Goal: Information Seeking & Learning: Learn about a topic

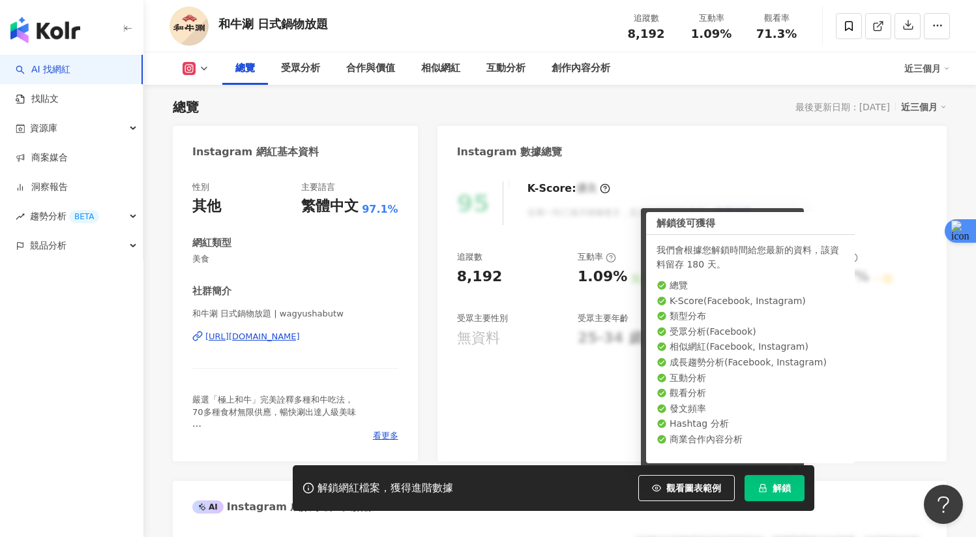
click at [769, 492] on button "解鎖" at bounding box center [775, 488] width 60 height 26
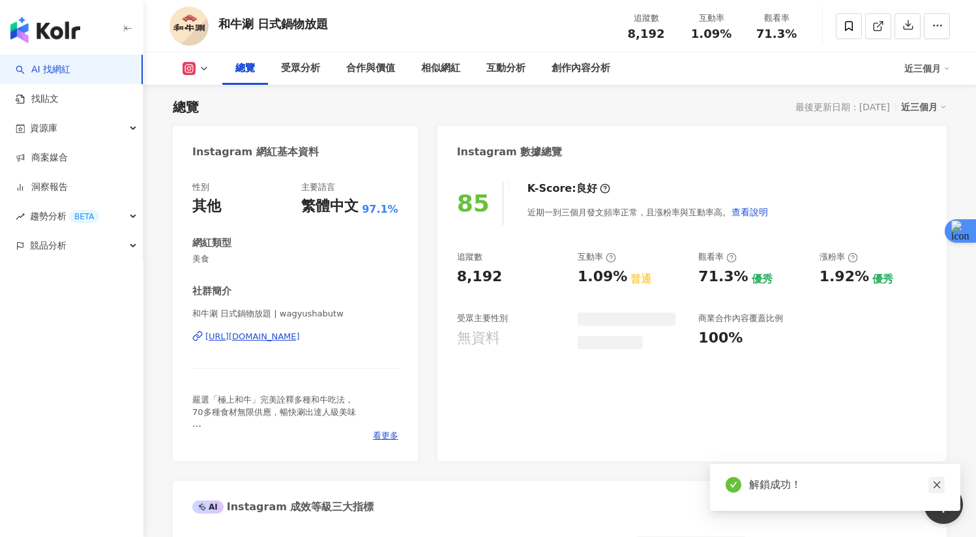
click at [941, 483] on icon "close" at bounding box center [937, 484] width 9 height 9
click at [178, 72] on button at bounding box center [196, 68] width 53 height 13
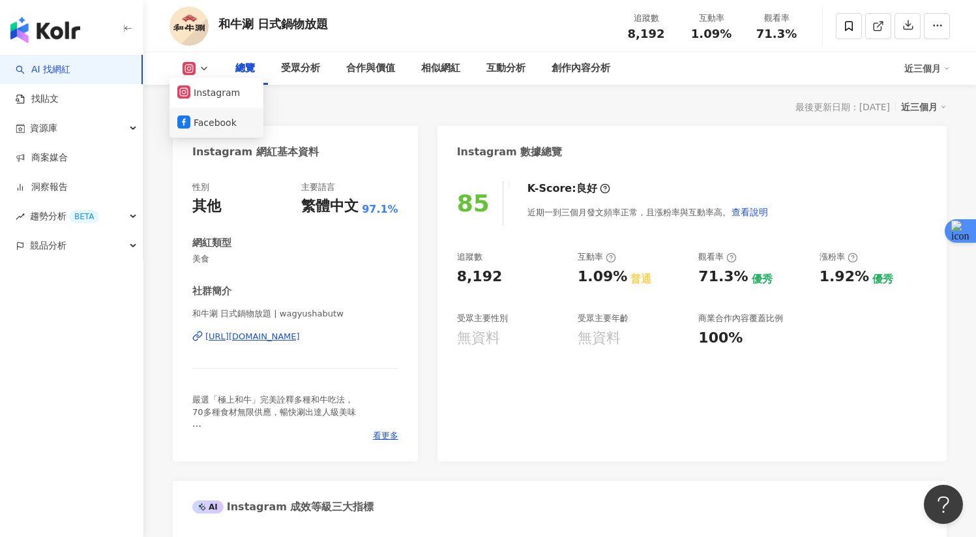
click at [207, 131] on button "Facebook" at bounding box center [216, 122] width 78 height 18
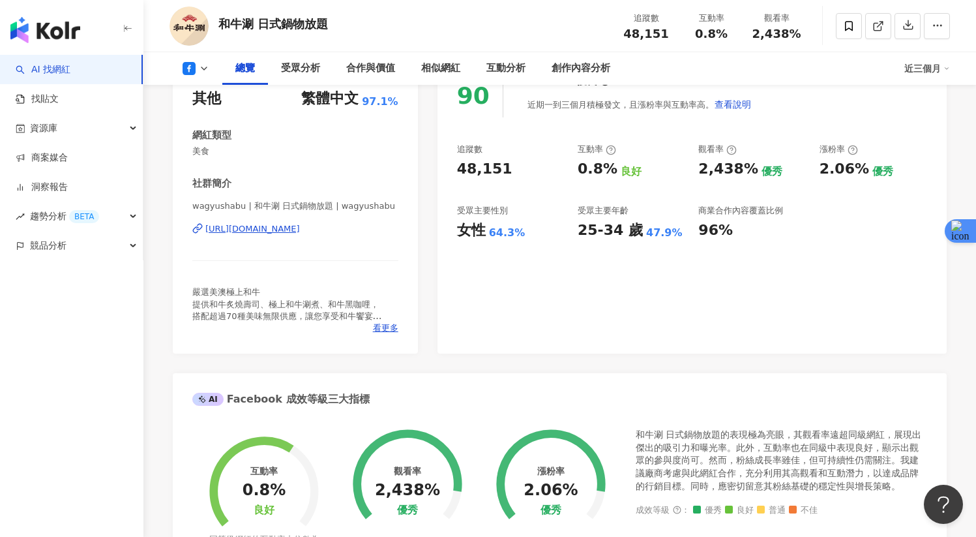
scroll to position [503, 0]
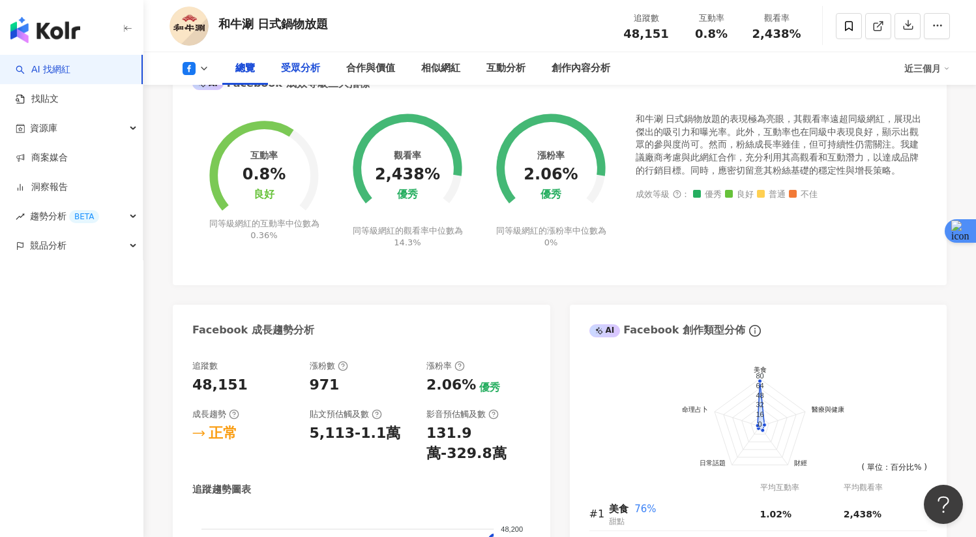
click at [305, 74] on div "受眾分析" at bounding box center [300, 69] width 39 height 16
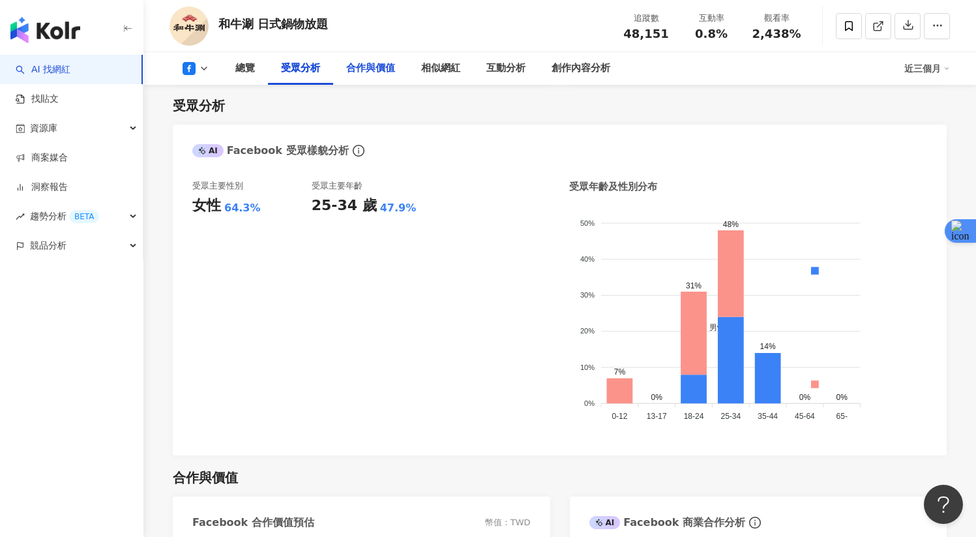
click at [346, 72] on div "合作與價值" at bounding box center [370, 69] width 49 height 16
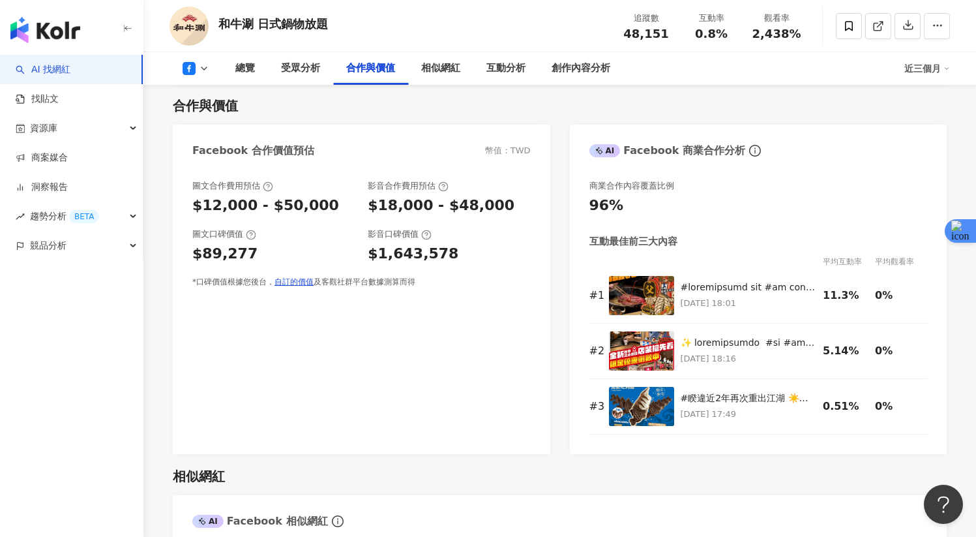
click at [930, 78] on div "近三個月" at bounding box center [927, 68] width 46 height 21
click at [922, 119] on link "近六個月" at bounding box center [933, 123] width 37 height 14
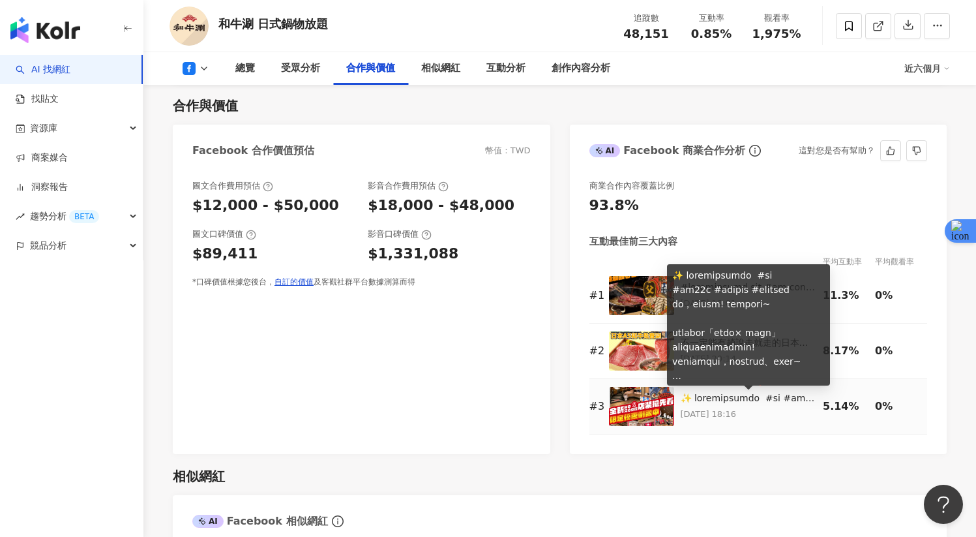
click at [664, 407] on img at bounding box center [641, 406] width 65 height 39
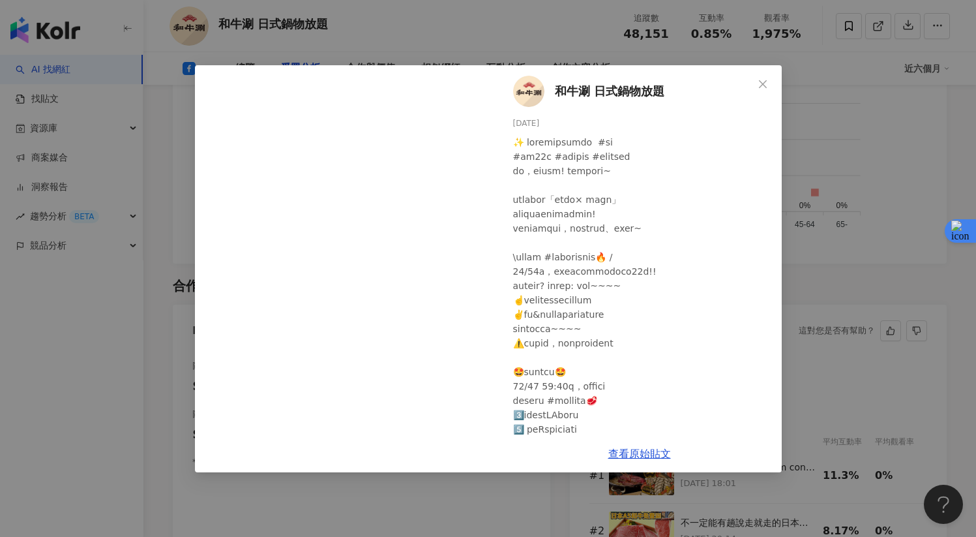
click at [854, 282] on div "和牛涮 日式鍋物放題 [DATE] 1,209 873 393 查看原始貼文" at bounding box center [488, 268] width 976 height 537
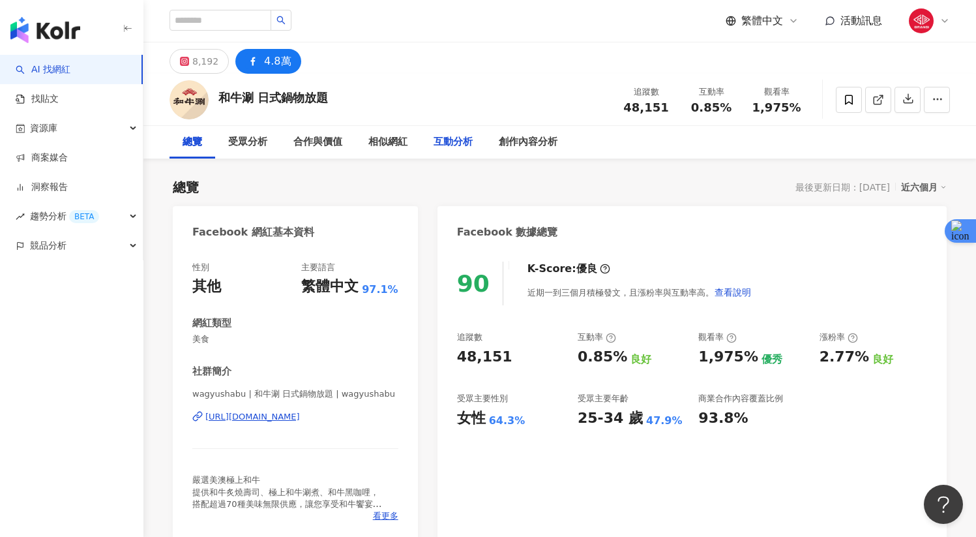
click at [475, 138] on div "互動分析" at bounding box center [453, 142] width 65 height 33
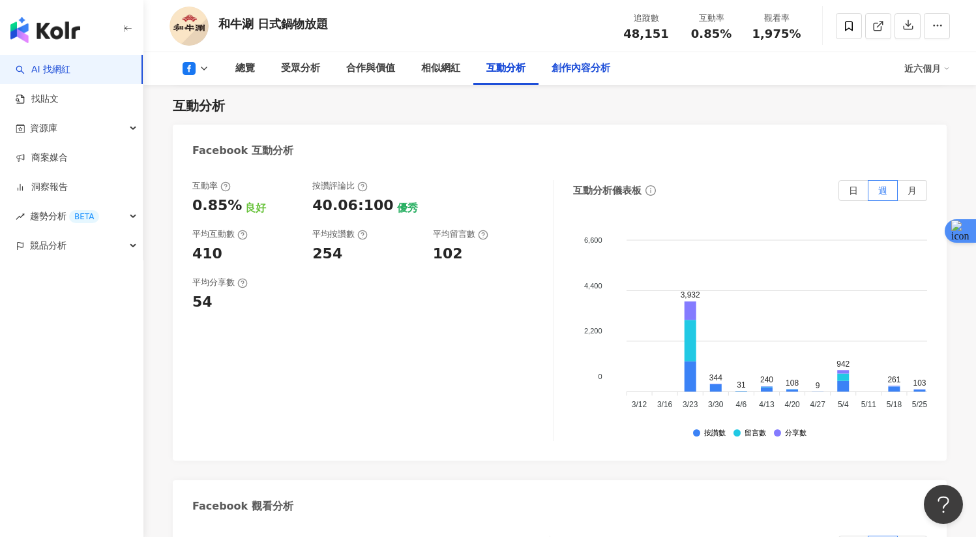
click at [547, 74] on div "創作內容分析" at bounding box center [581, 68] width 85 height 33
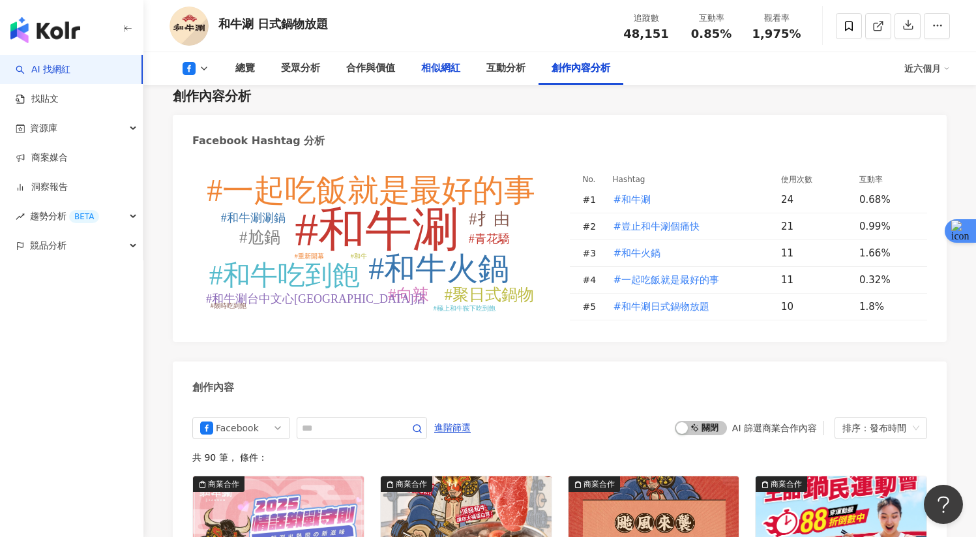
click at [442, 81] on div "相似網紅" at bounding box center [440, 68] width 65 height 33
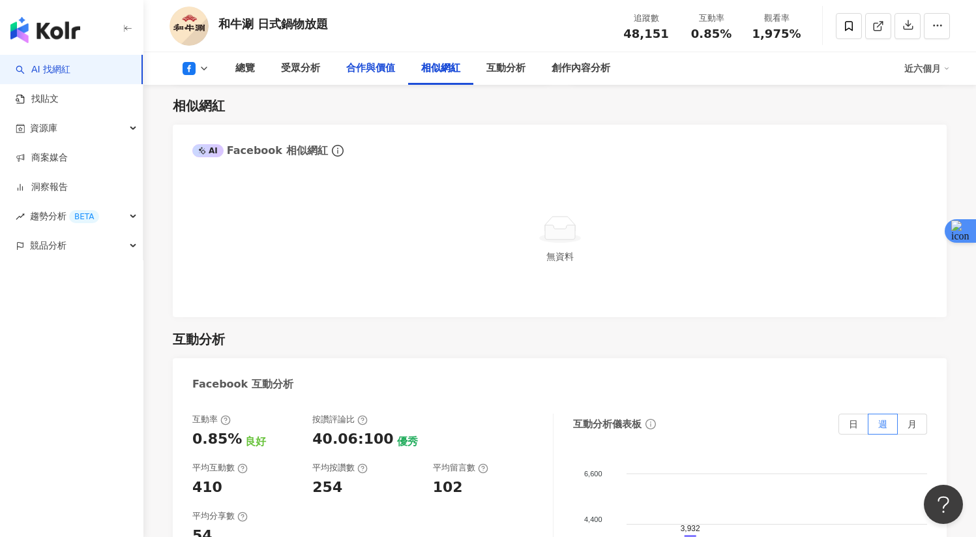
click at [393, 62] on div "合作與價值" at bounding box center [370, 69] width 49 height 16
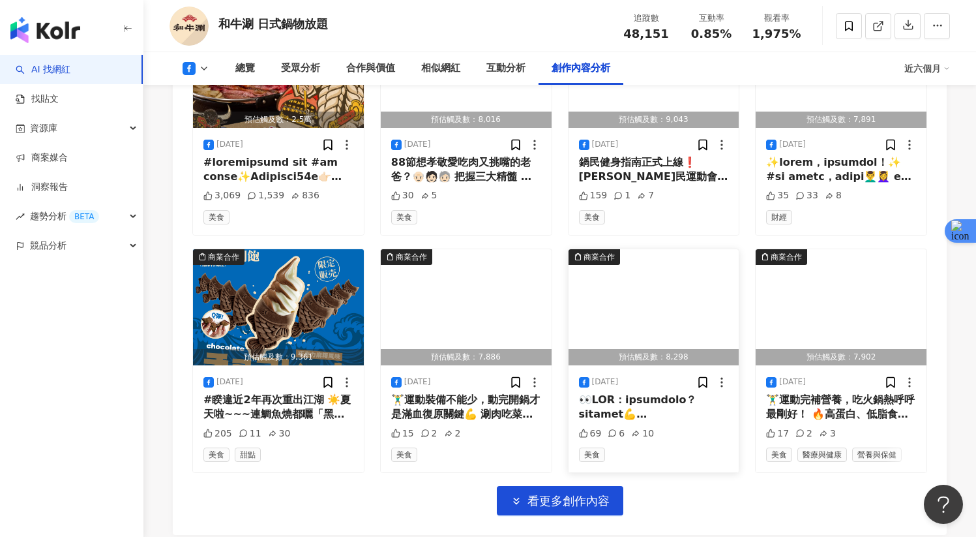
scroll to position [3591, 0]
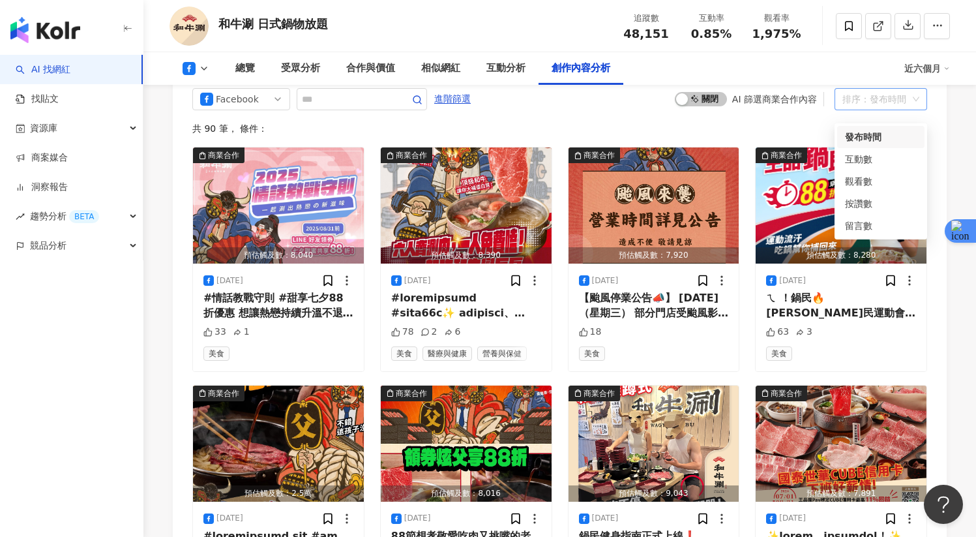
click at [893, 110] on div "排序：發布時間" at bounding box center [875, 99] width 65 height 21
click at [883, 143] on div "發布時間" at bounding box center [881, 137] width 72 height 14
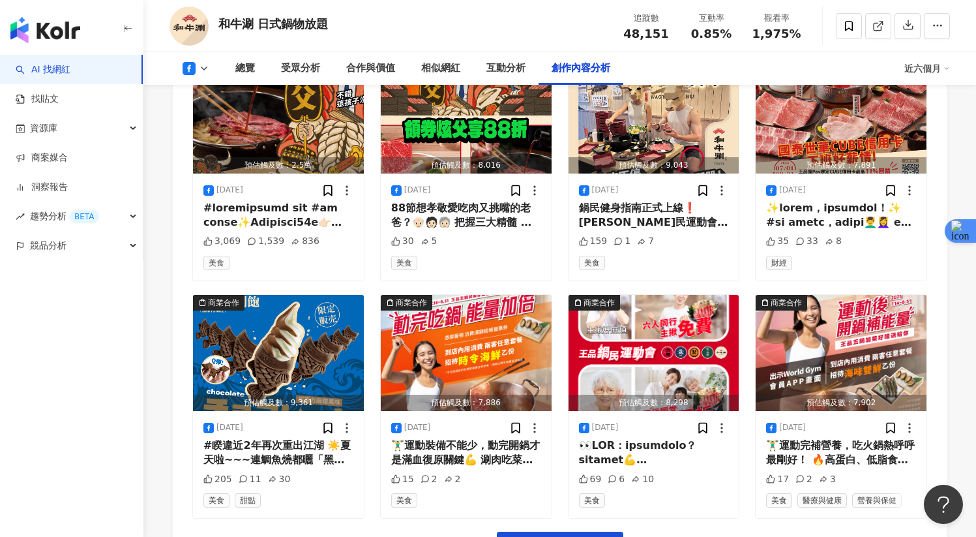
scroll to position [3666, 0]
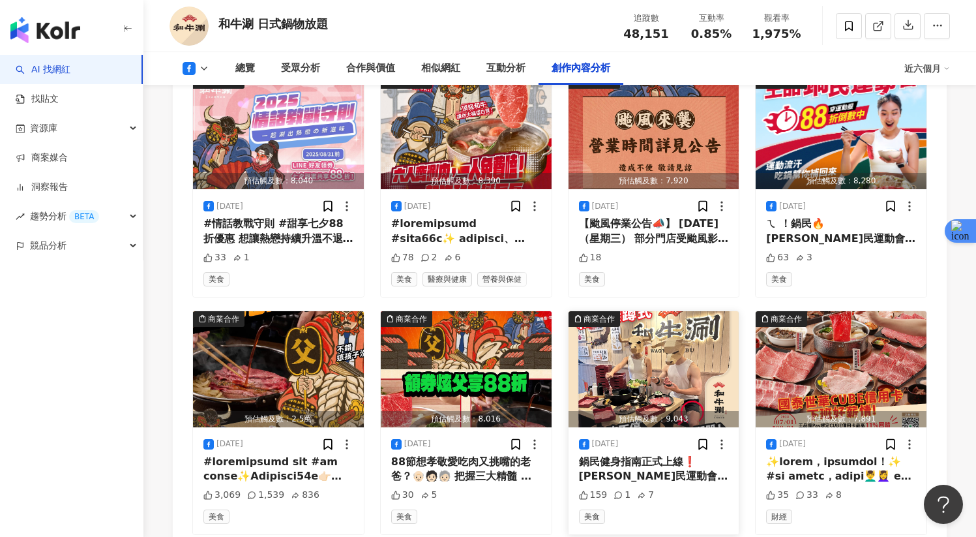
click at [685, 466] on div "鍋民健身指南正式上線❗️ [PERSON_NAME]民運動會💪讓你爽開鍋長肌肉~~~ 邊吃邊動還能解鎖三大優惠#主揪免費、#爺爺奶奶5折、#穿運動服88折 太…" at bounding box center [654, 469] width 150 height 29
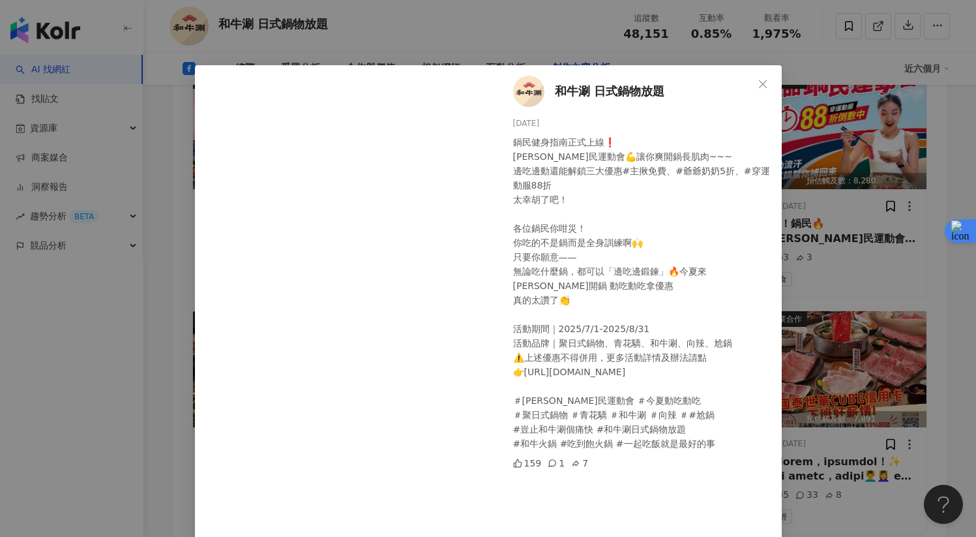
scroll to position [125, 0]
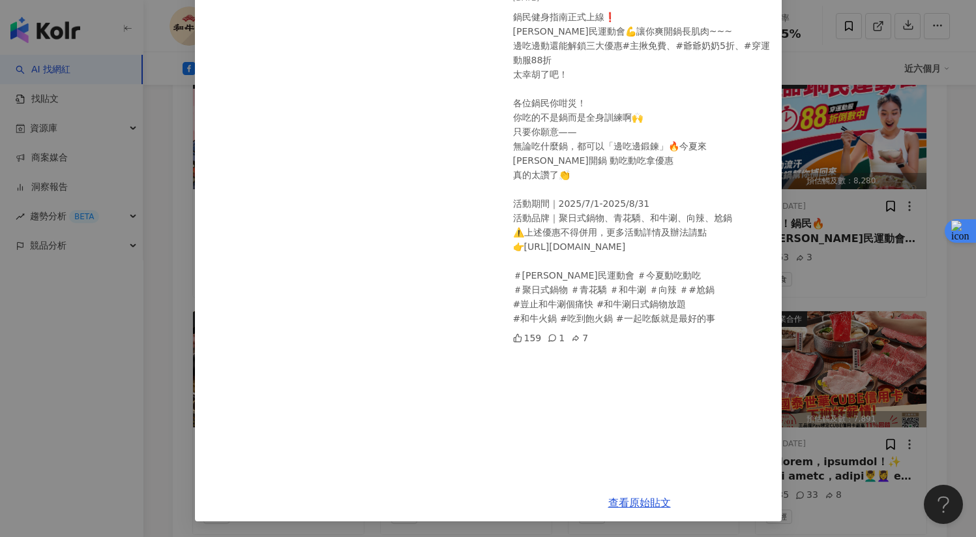
click at [824, 217] on div "和牛涮 日式鍋物放題 [DATE] 鍋民健身指南正式上線❗️ [PERSON_NAME]民運動會💪讓你爽開鍋長肌肉~~~ 邊吃邊動還能解鎖三大優惠#主揪免費、…" at bounding box center [488, 268] width 976 height 537
